Goal: Information Seeking & Learning: Learn about a topic

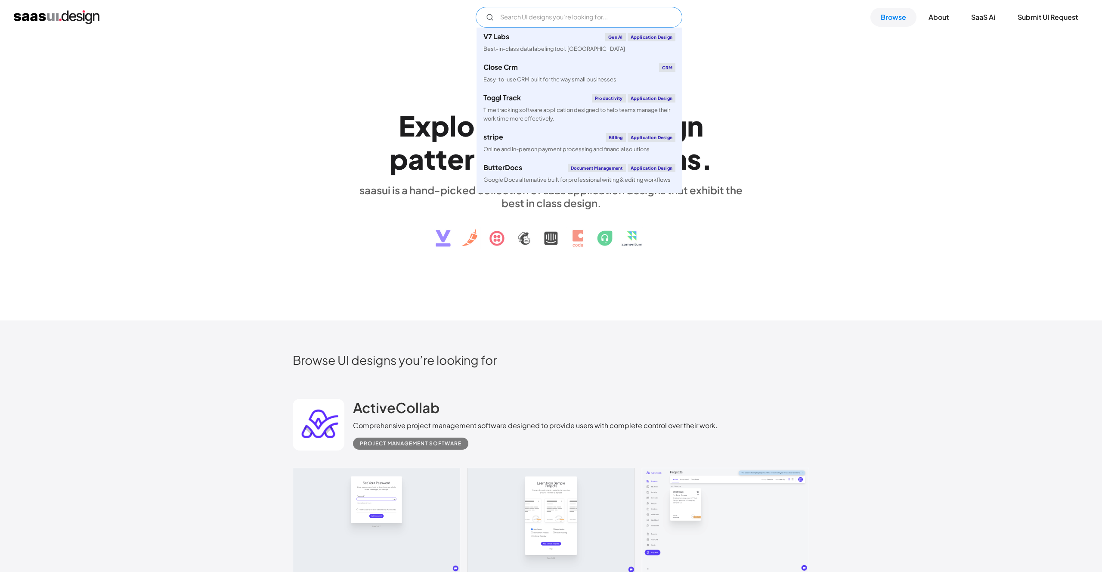
click at [605, 22] on input "Email Form" at bounding box center [579, 17] width 207 height 21
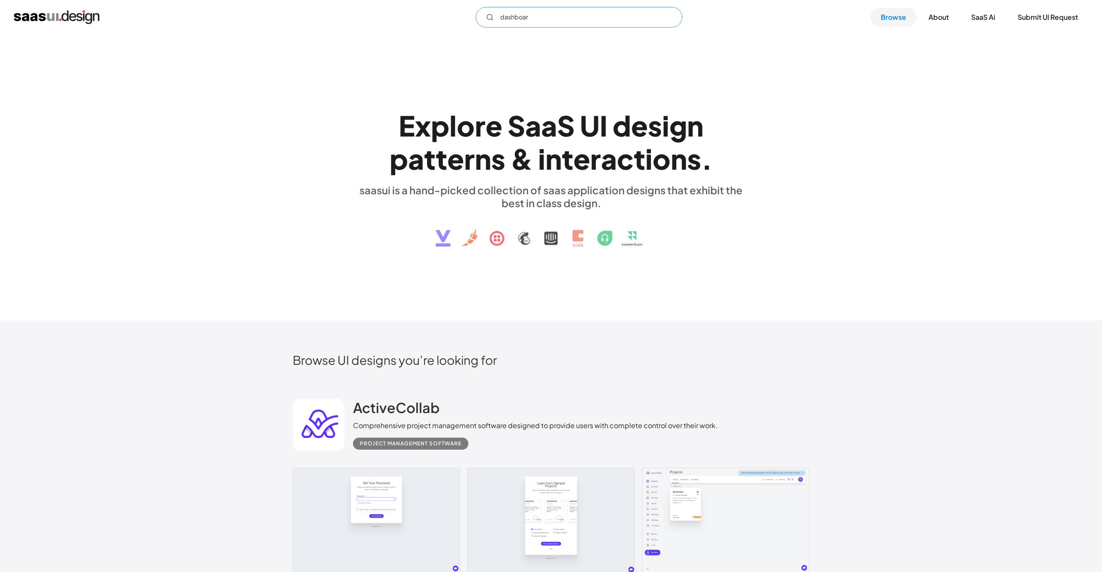
type input "dashboard"
click at [650, 377] on div "Browse UI designs you’re looking for" at bounding box center [551, 366] width 517 height 29
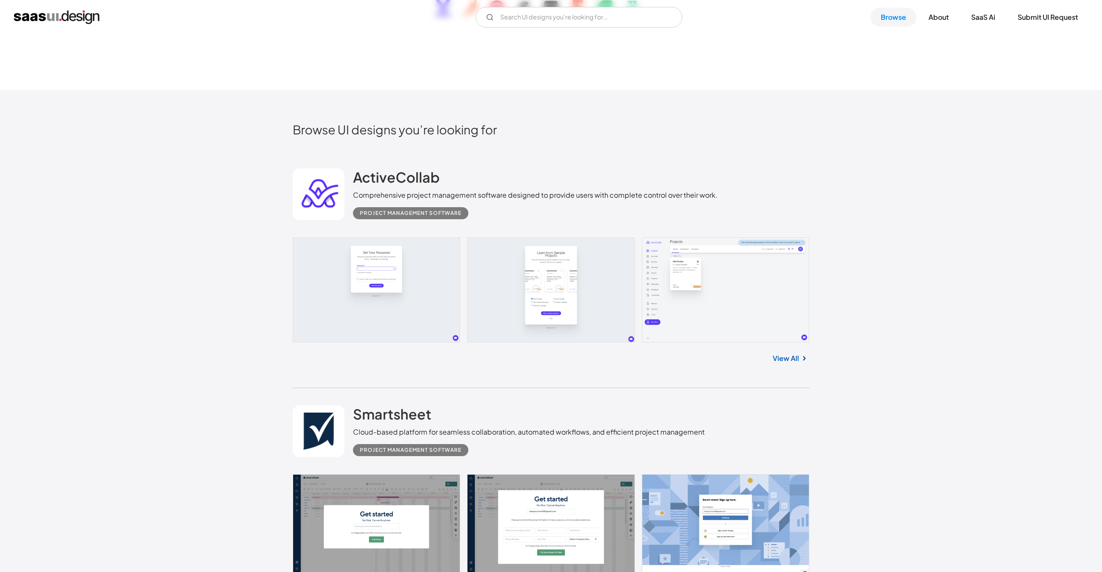
click at [798, 359] on link "View All" at bounding box center [786, 358] width 26 height 10
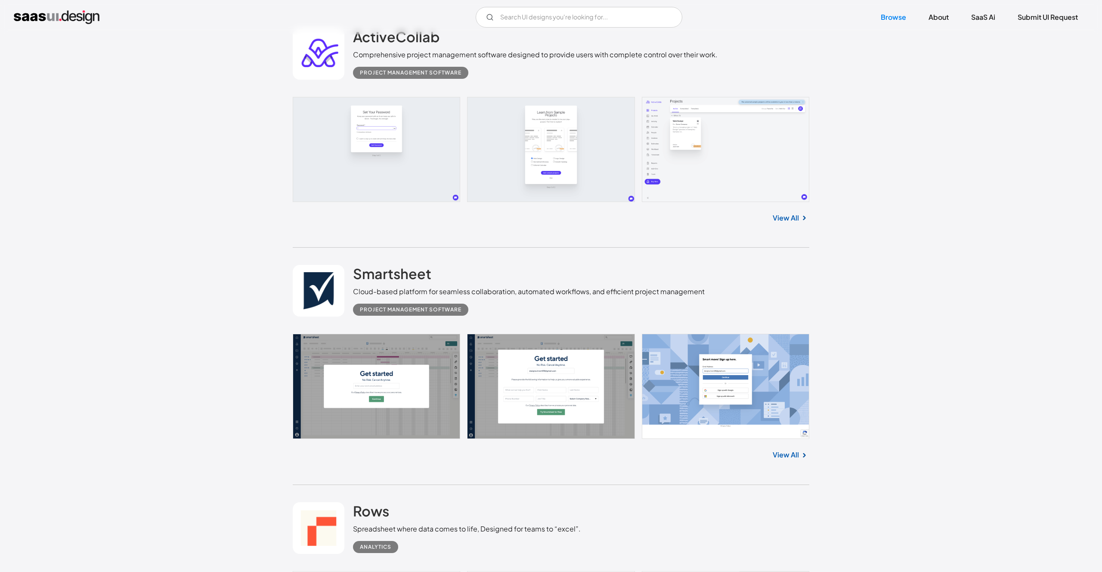
click at [787, 450] on link "View All" at bounding box center [786, 455] width 26 height 10
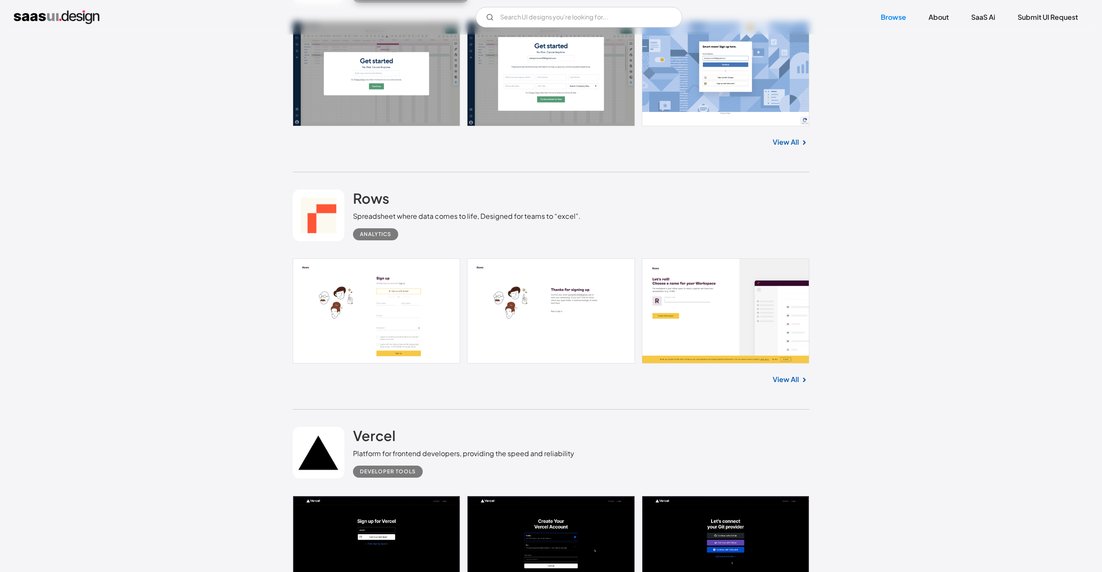
click at [790, 385] on div "View All" at bounding box center [551, 377] width 517 height 28
click at [790, 379] on link "View All" at bounding box center [786, 379] width 26 height 10
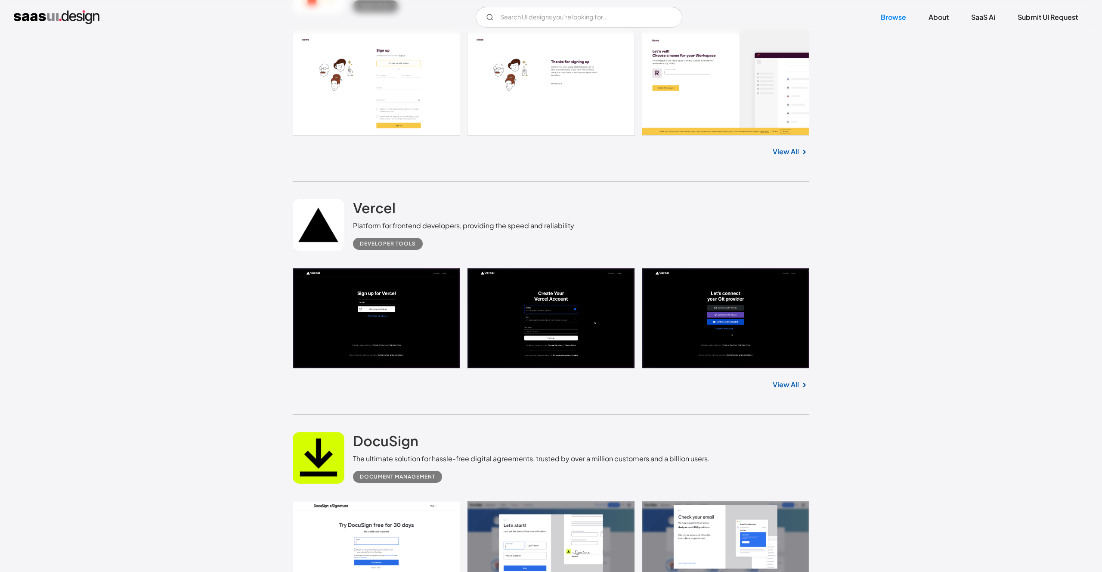
scroll to position [1086, 0]
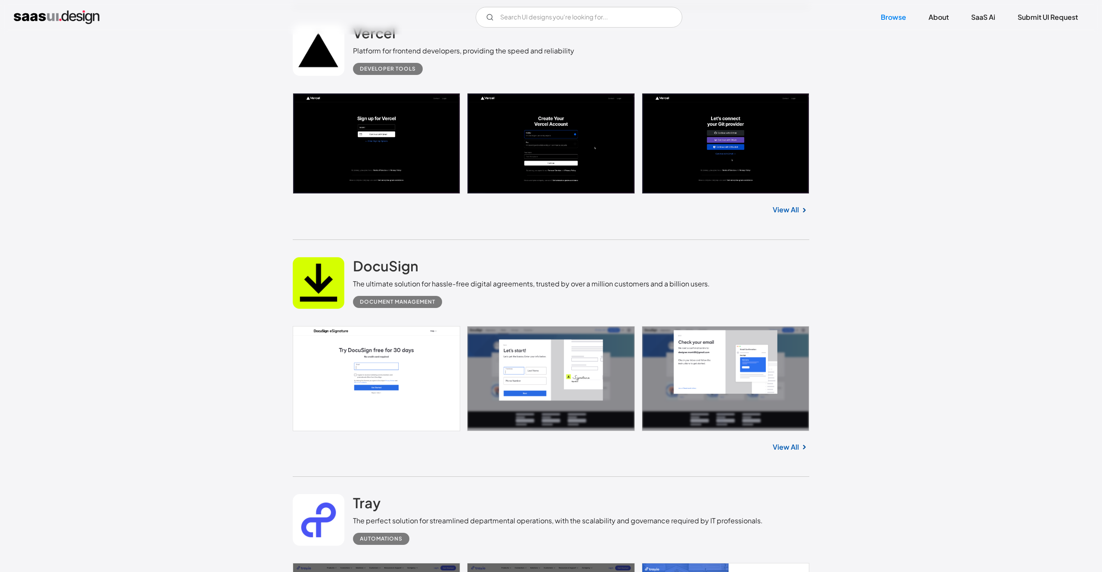
click at [796, 446] on link "View All" at bounding box center [786, 447] width 26 height 10
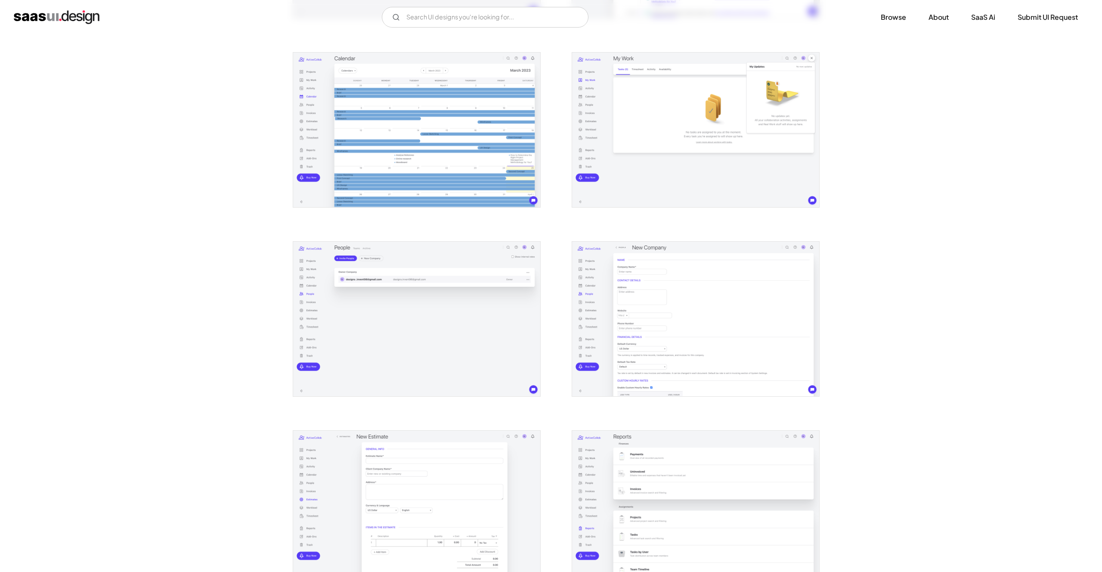
scroll to position [906, 0]
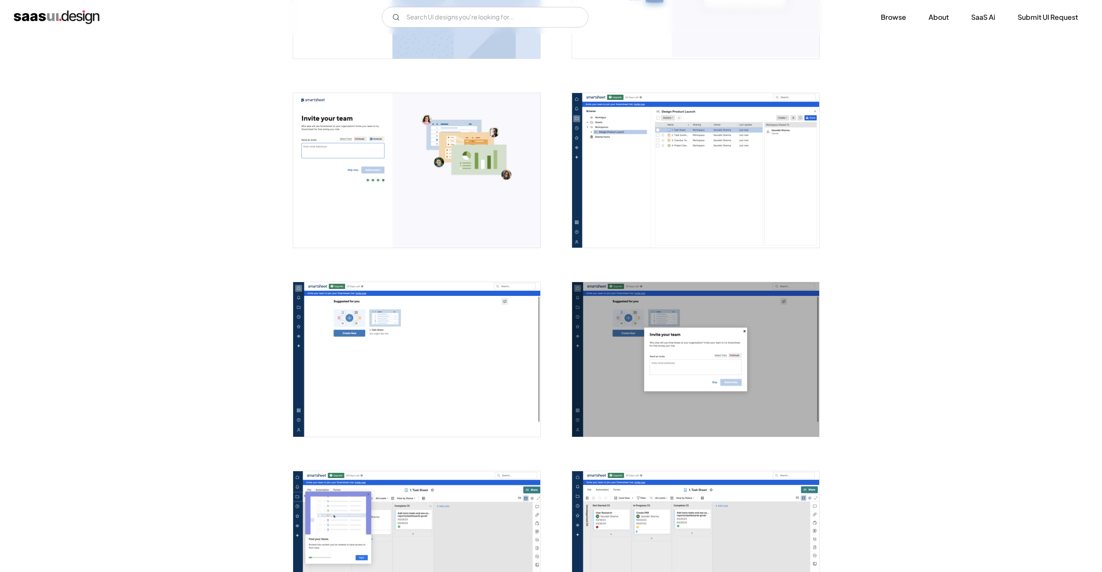
scroll to position [1257, 0]
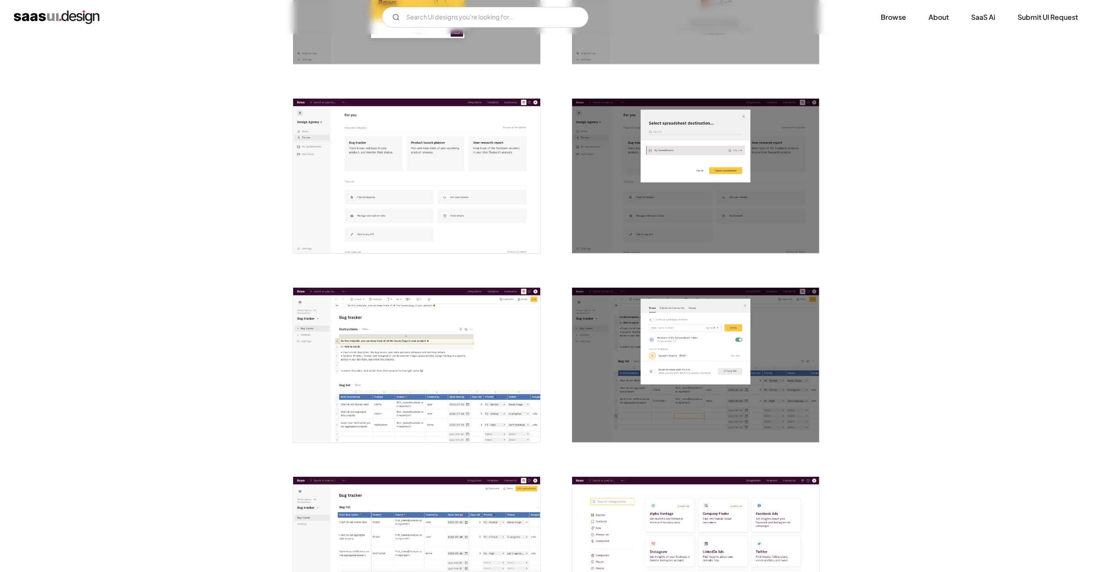
scroll to position [1312, 0]
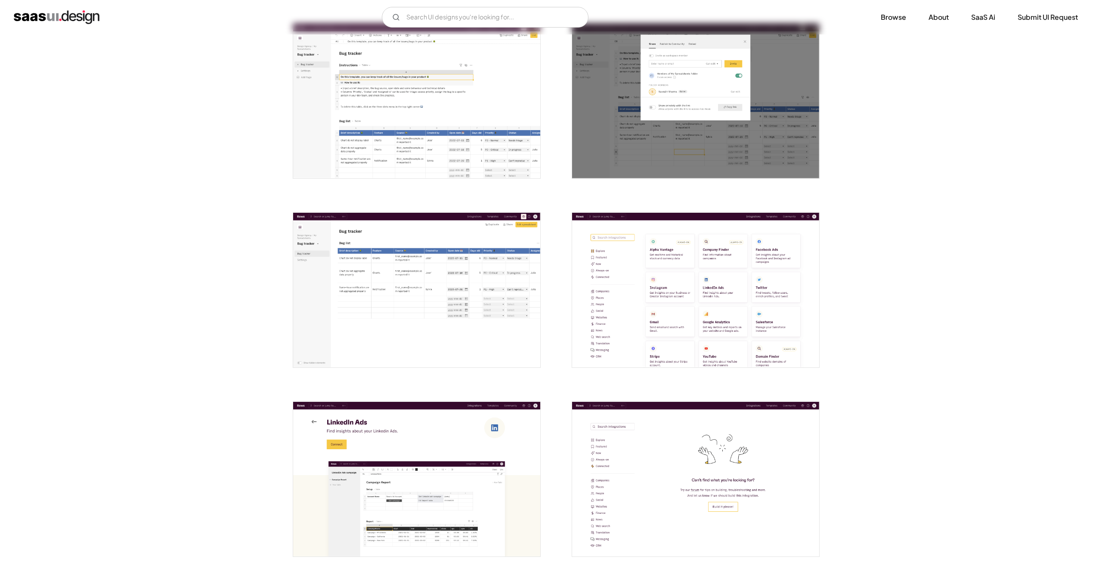
click at [340, 225] on img "open lightbox" at bounding box center [416, 290] width 247 height 155
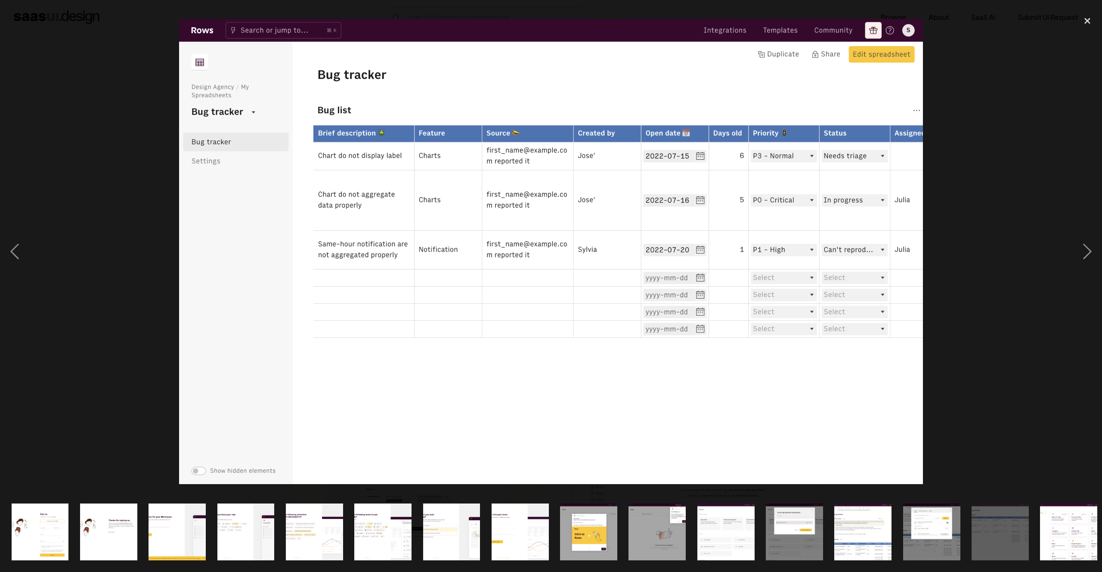
click at [141, 232] on div at bounding box center [551, 252] width 1102 height 481
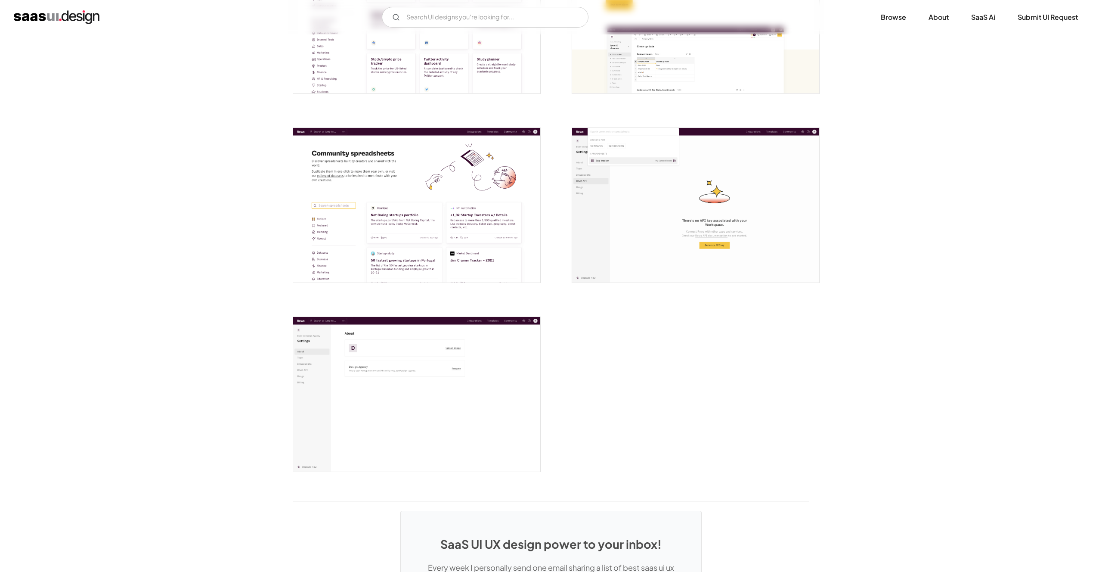
scroll to position [2032, 0]
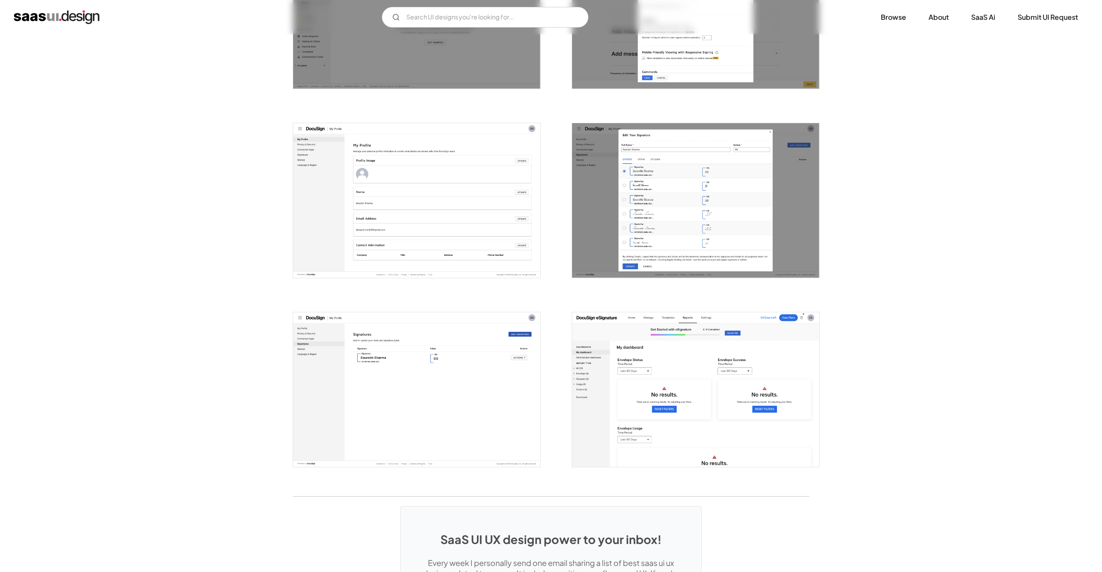
scroll to position [2000, 0]
